Goal: Task Accomplishment & Management: Manage account settings

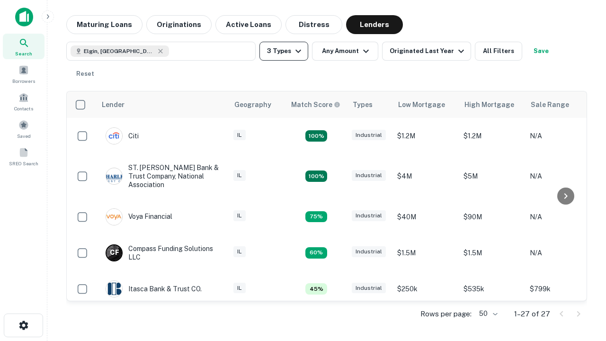
click at [283, 51] on button "3 Types" at bounding box center [283, 51] width 49 height 19
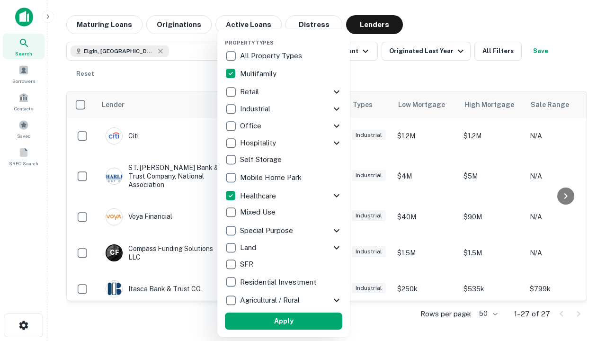
click at [283, 321] on button "Apply" at bounding box center [283, 320] width 117 height 17
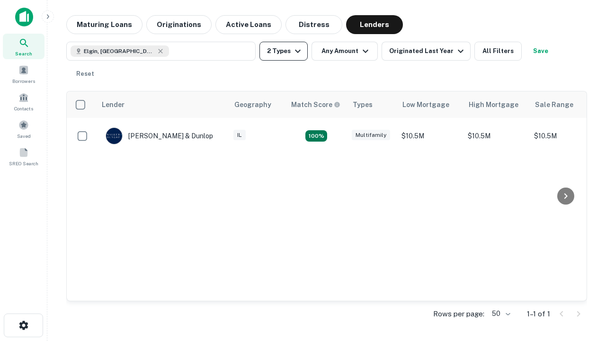
click at [283, 51] on button "2 Types" at bounding box center [283, 51] width 48 height 19
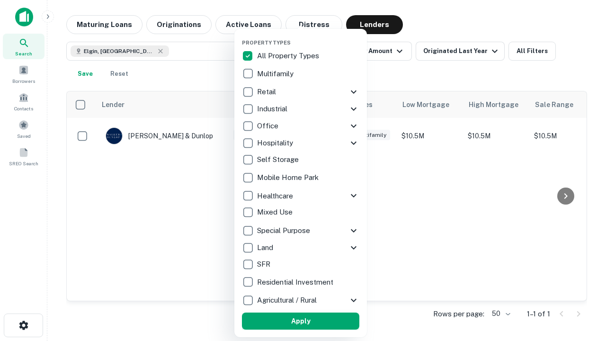
click at [300, 321] on button "Apply" at bounding box center [300, 320] width 117 height 17
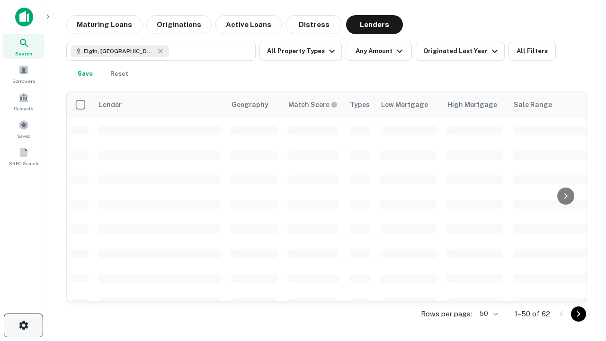
click at [23, 325] on icon "button" at bounding box center [23, 324] width 11 height 11
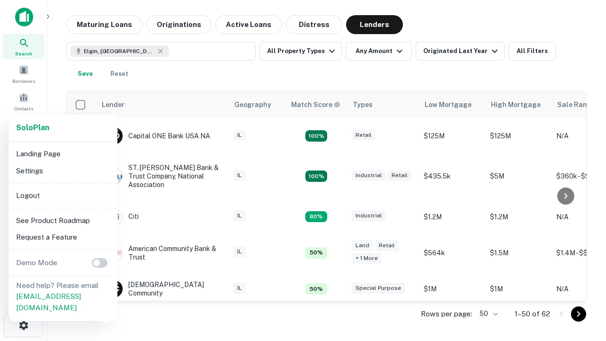
click at [62, 195] on li "Logout" at bounding box center [62, 195] width 101 height 17
